Goal: Task Accomplishment & Management: Manage account settings

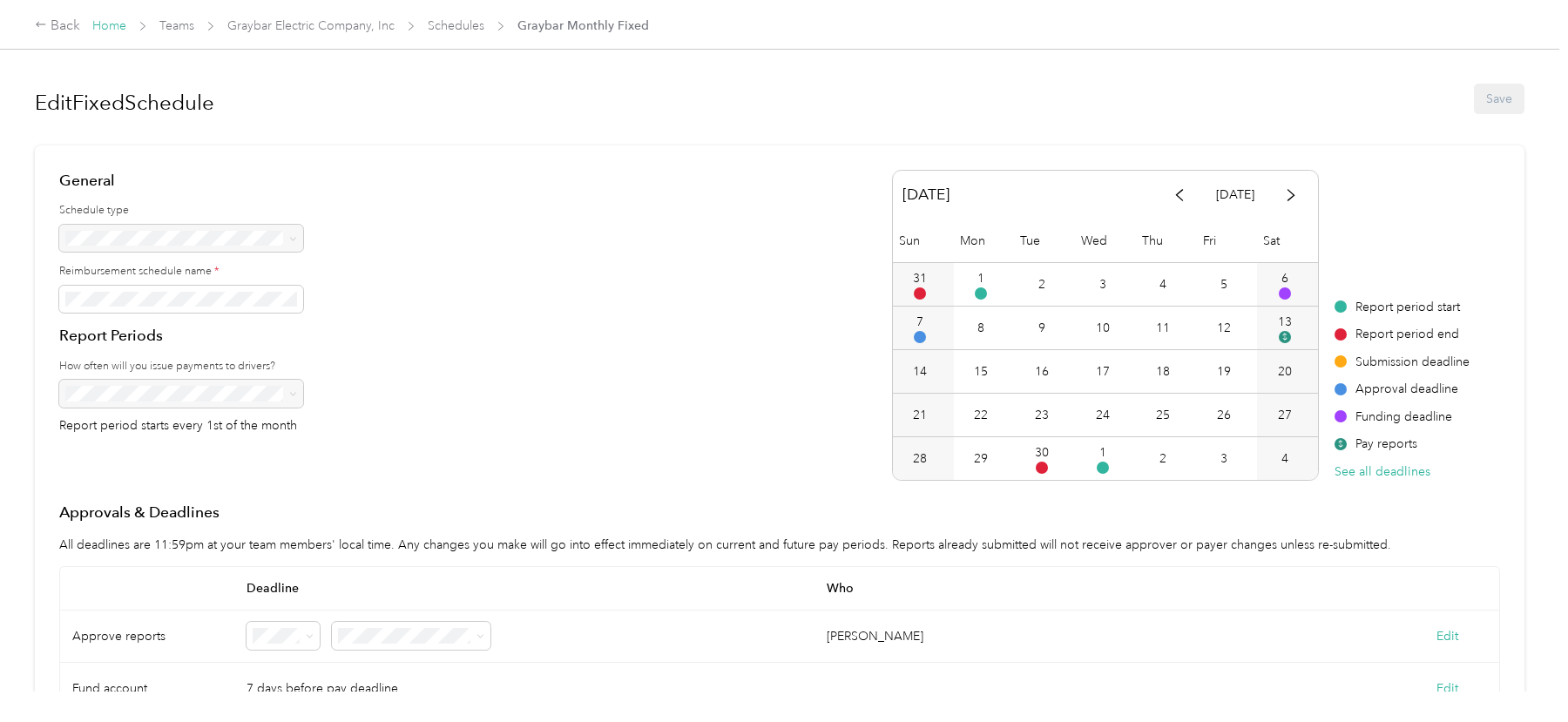
scroll to position [209, 0]
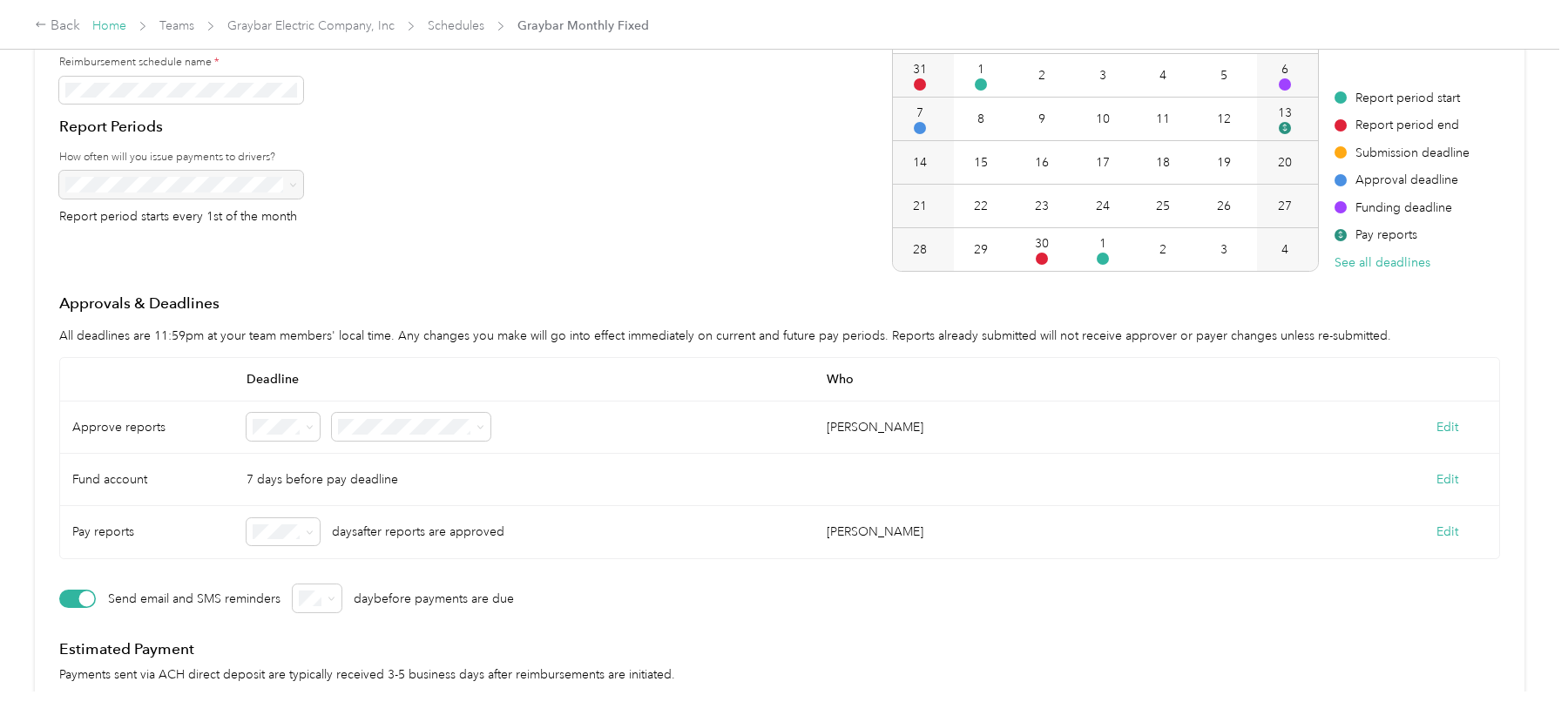
click at [102, 28] on link "Home" at bounding box center [109, 26] width 34 height 15
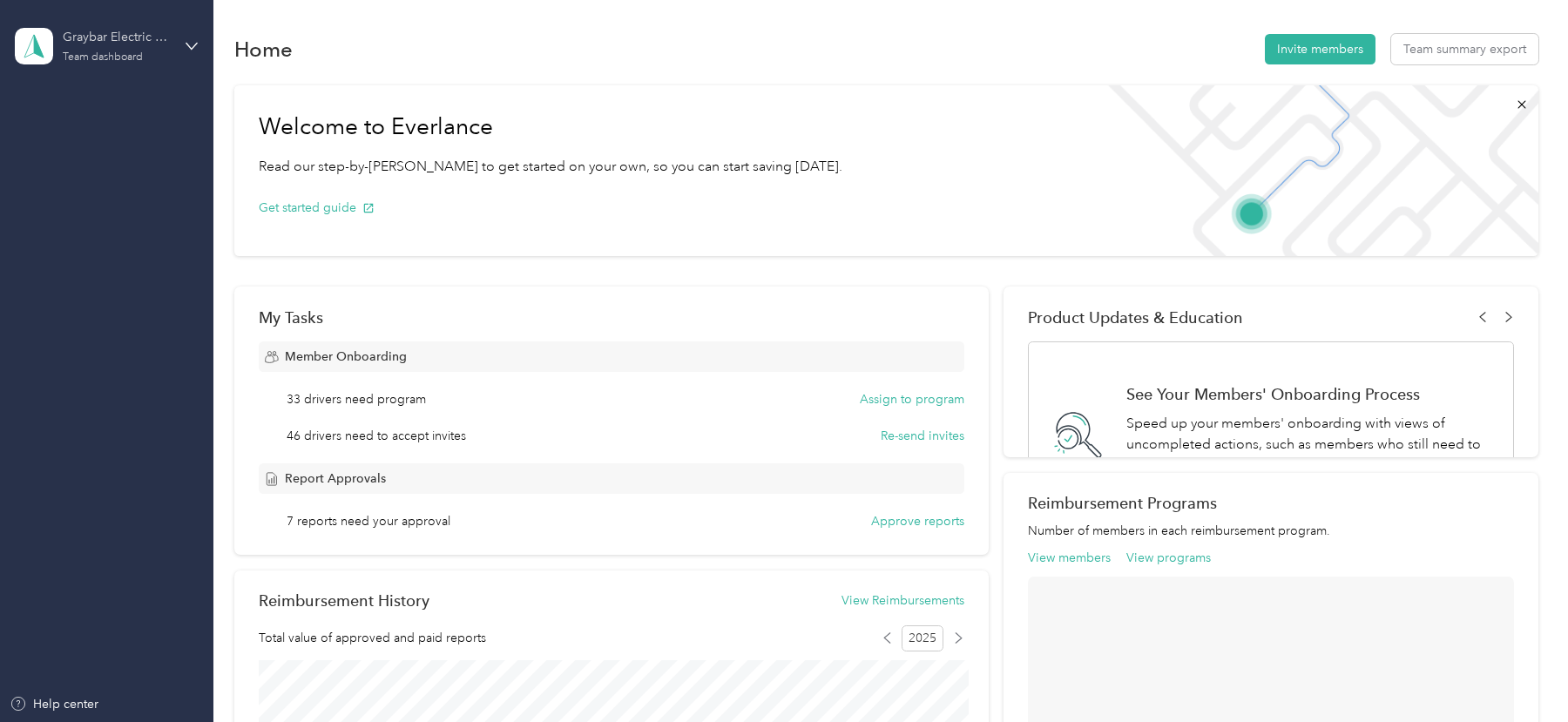
click at [108, 39] on div "Graybar Electric Company, Inc" at bounding box center [117, 37] width 109 height 19
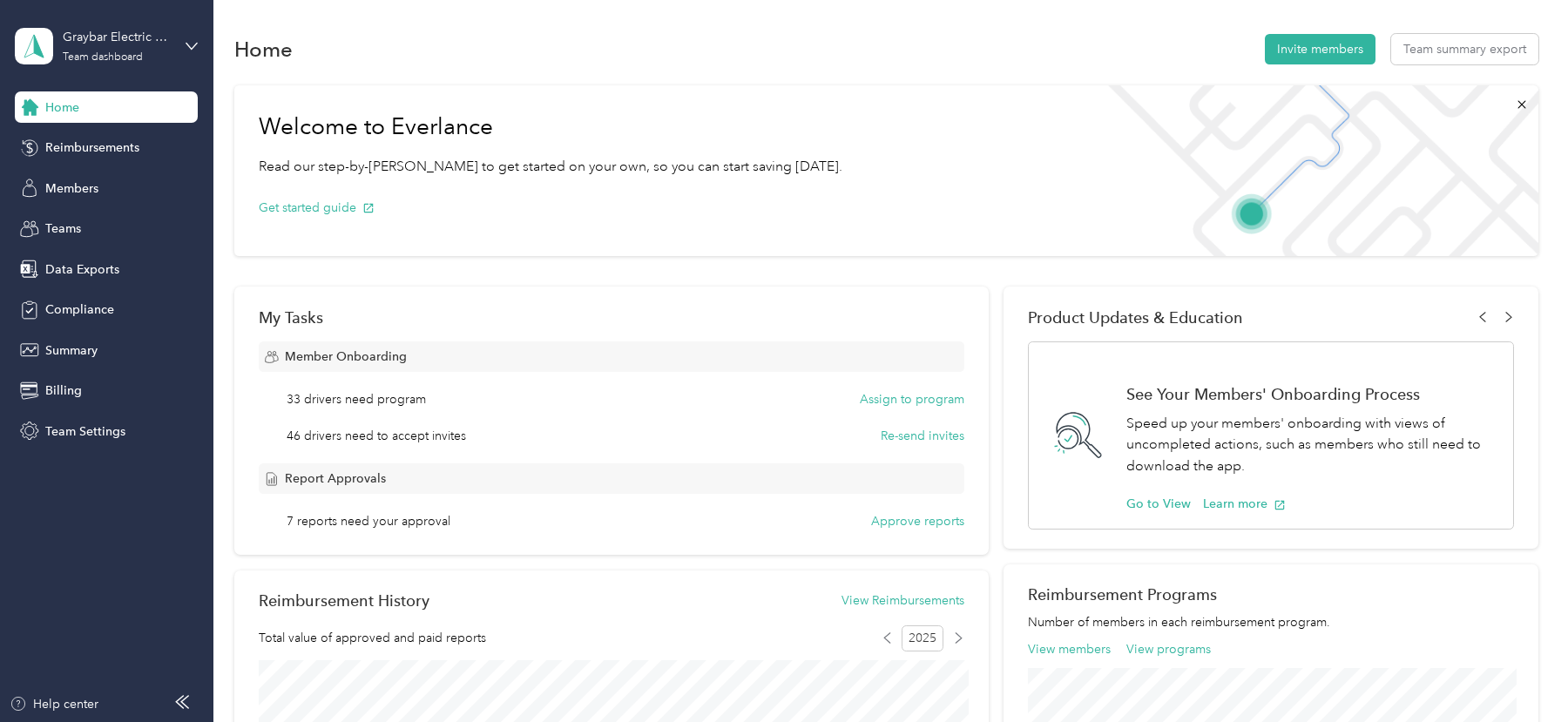
click at [122, 226] on div "Log out" at bounding box center [198, 222] width 342 height 31
